Goal: Check status: Check status

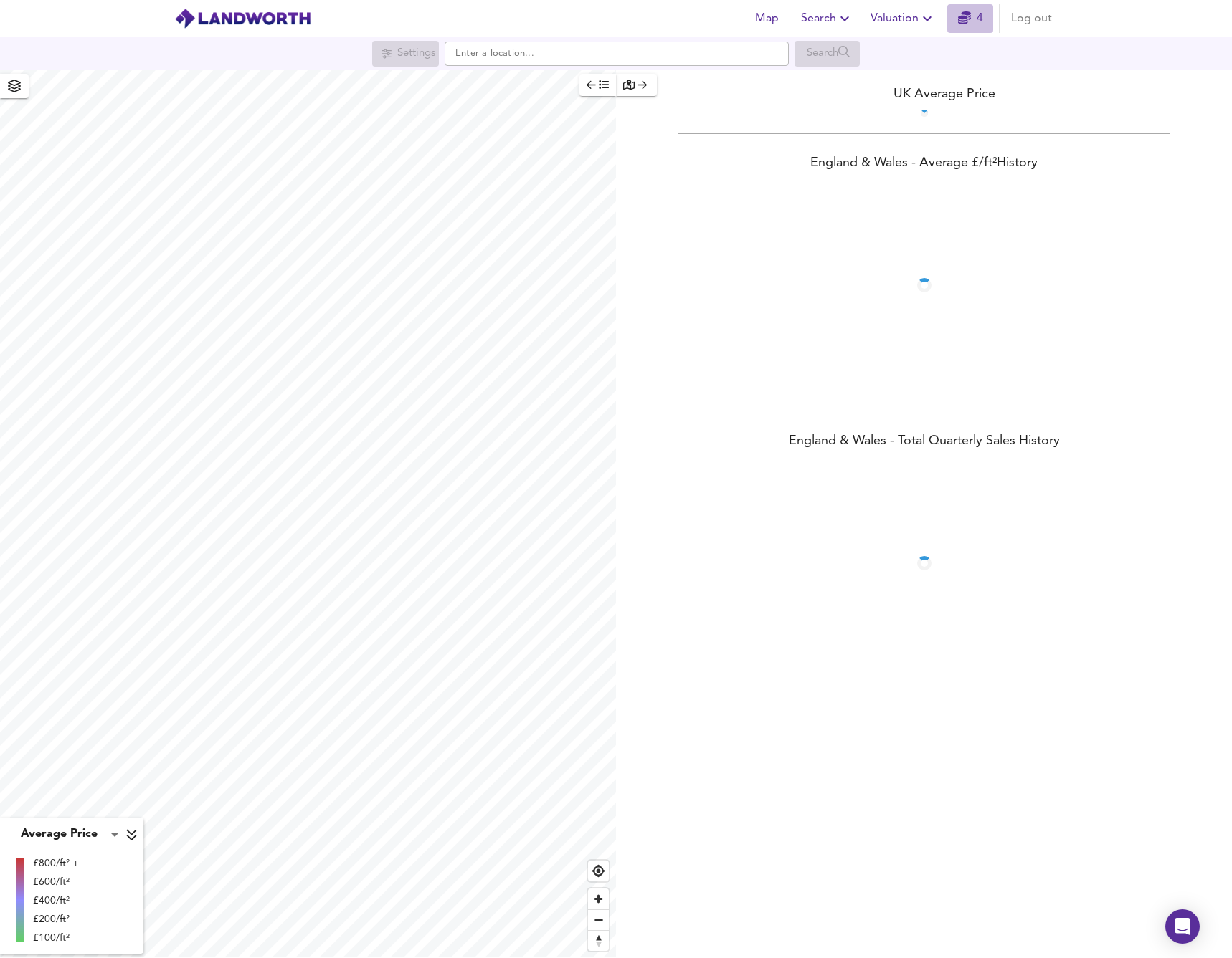
click at [968, 21] on icon "button" at bounding box center [964, 18] width 13 height 13
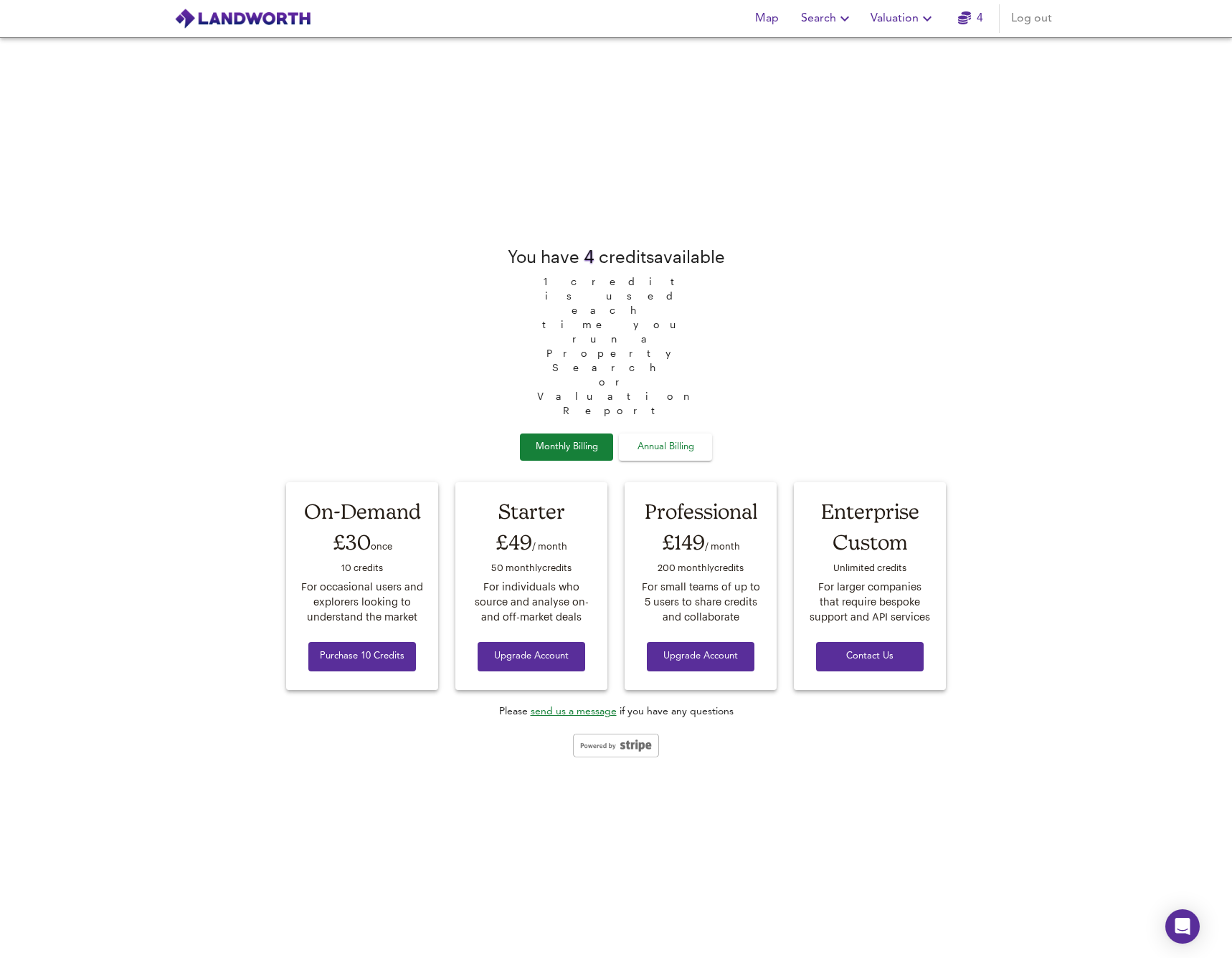
click at [892, 18] on span "Valuation" at bounding box center [903, 18] width 65 height 20
click at [876, 80] on li "Valuation Report History" at bounding box center [903, 77] width 172 height 26
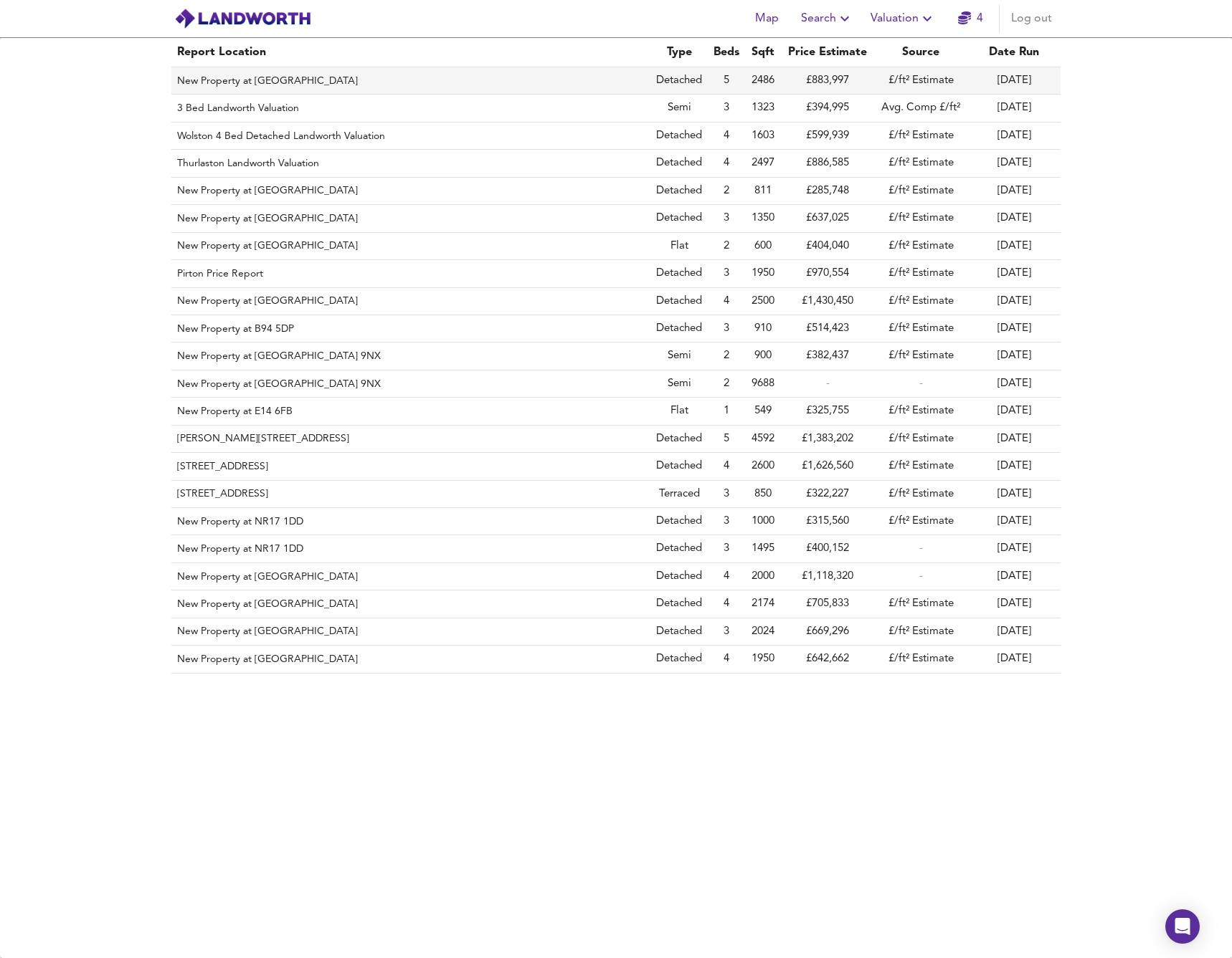
click at [268, 81] on th "New Property at [GEOGRAPHIC_DATA]" at bounding box center [411, 81] width 479 height 27
